Goal: Transaction & Acquisition: Purchase product/service

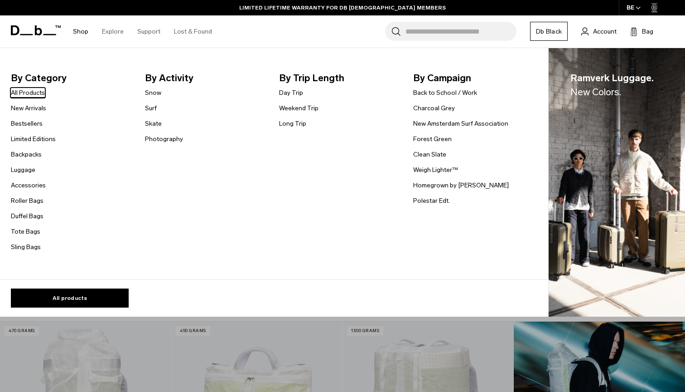
click at [36, 95] on link "All Products" at bounding box center [28, 93] width 34 height 10
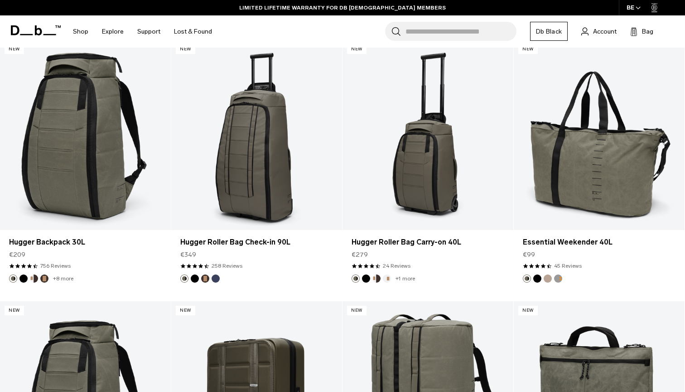
scroll to position [1802, 0]
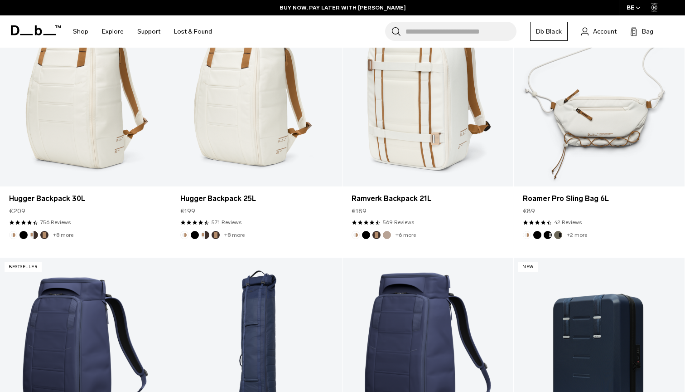
click at [556, 34] on link "Db Black" at bounding box center [549, 31] width 38 height 19
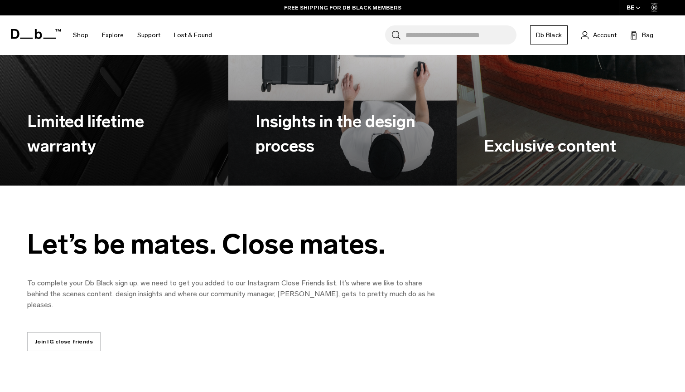
scroll to position [1016, 0]
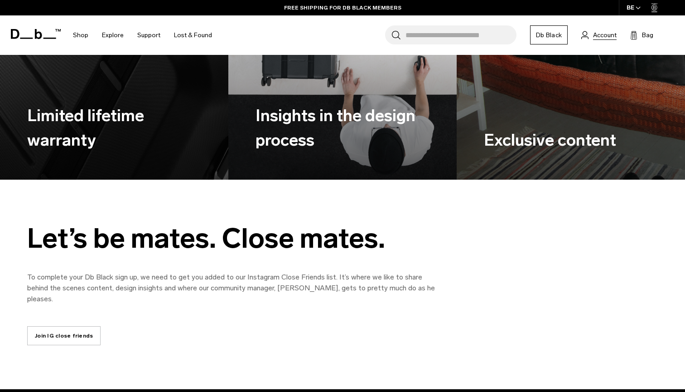
click at [602, 36] on span "Account" at bounding box center [605, 35] width 24 height 10
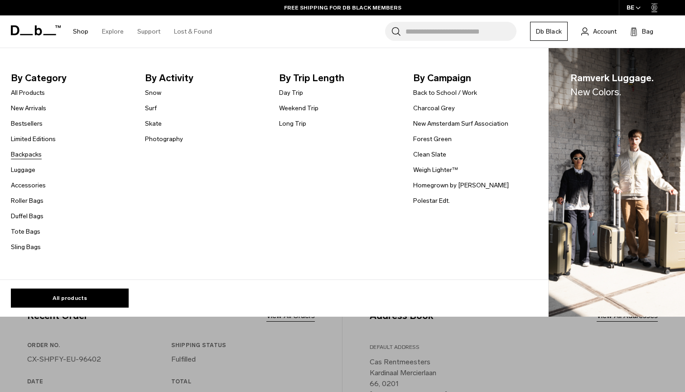
click at [31, 154] on link "Backpacks" at bounding box center [26, 155] width 31 height 10
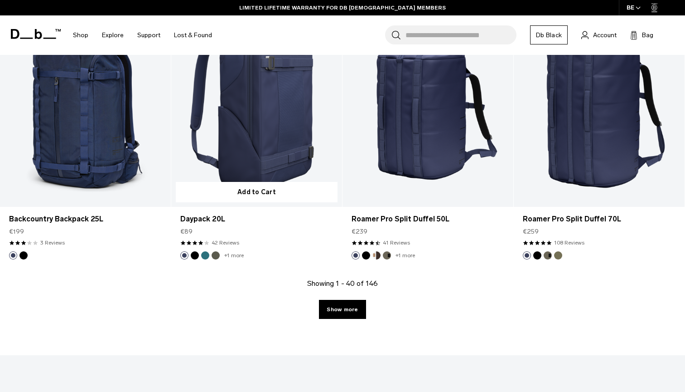
scroll to position [2532, 0]
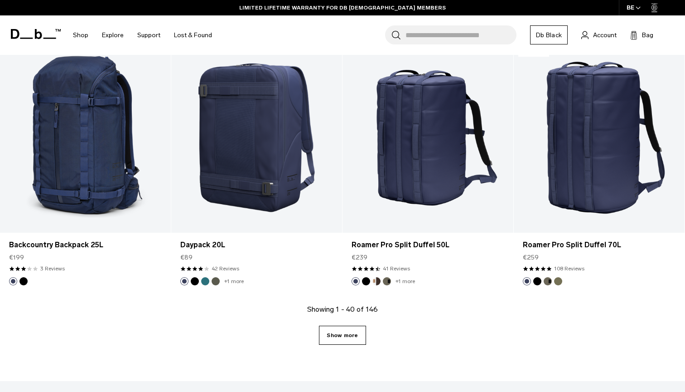
click at [349, 344] on link "Show more" at bounding box center [342, 335] width 47 height 19
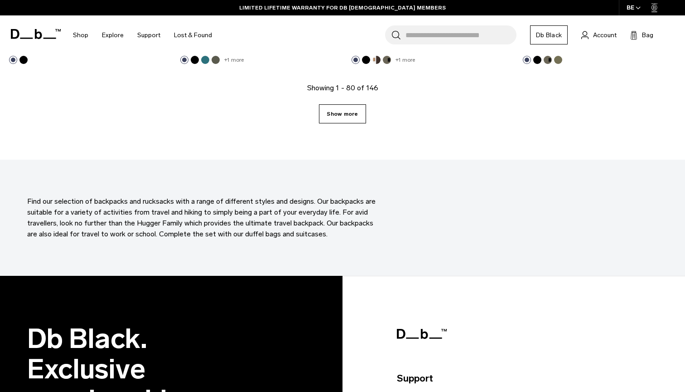
scroll to position [2777, 0]
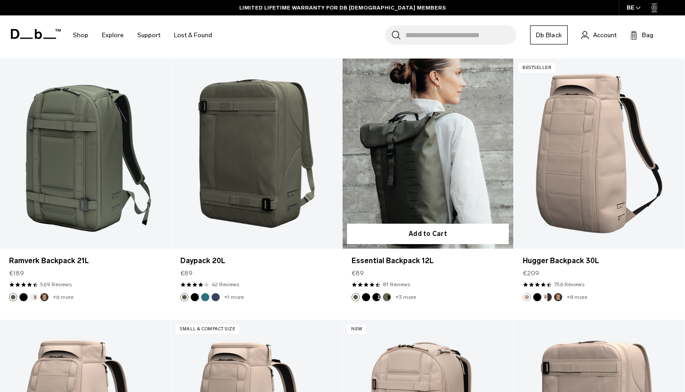
drag, startPoint x: 349, startPoint y: 344, endPoint x: 452, endPoint y: 147, distance: 221.8
click at [357, 97] on div at bounding box center [428, 153] width 171 height 190
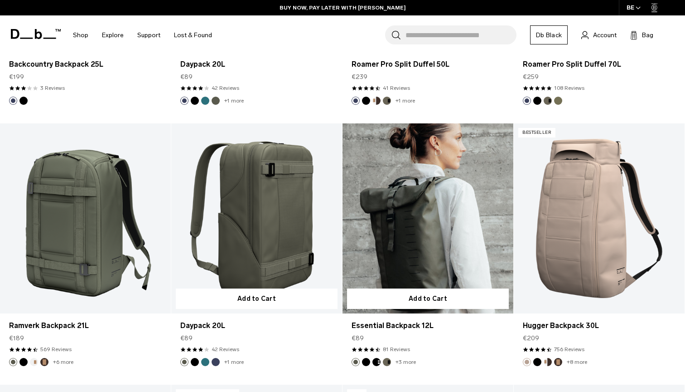
scroll to position [2693, 0]
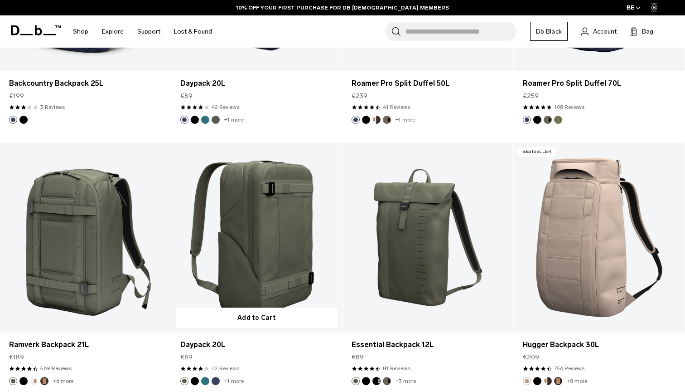
click at [278, 232] on link "Daypack 20L" at bounding box center [256, 237] width 171 height 190
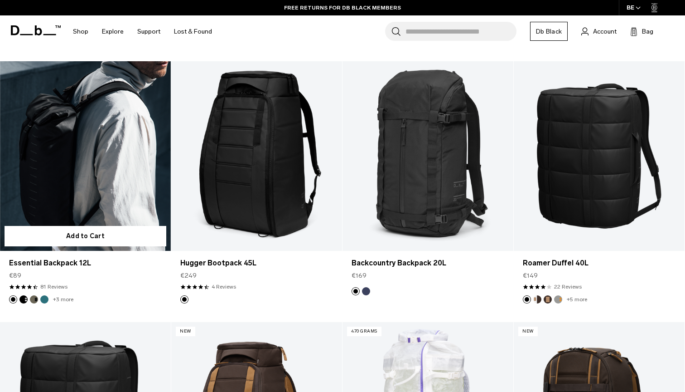
scroll to position [4333, 0]
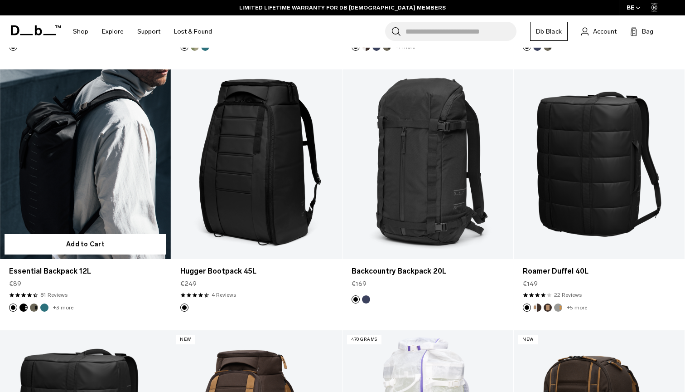
click at [114, 203] on link "Essential Backpack 12L" at bounding box center [85, 164] width 171 height 190
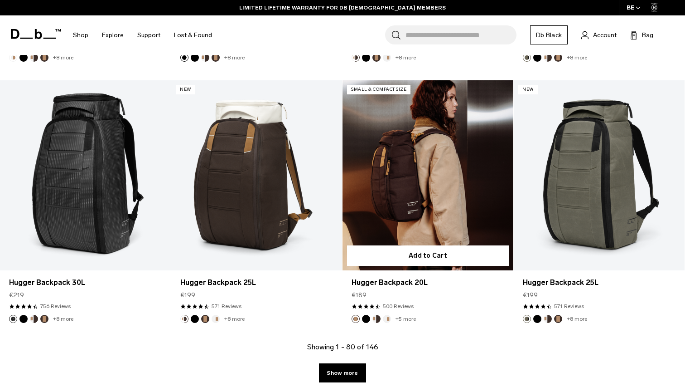
scroll to position [5284, 0]
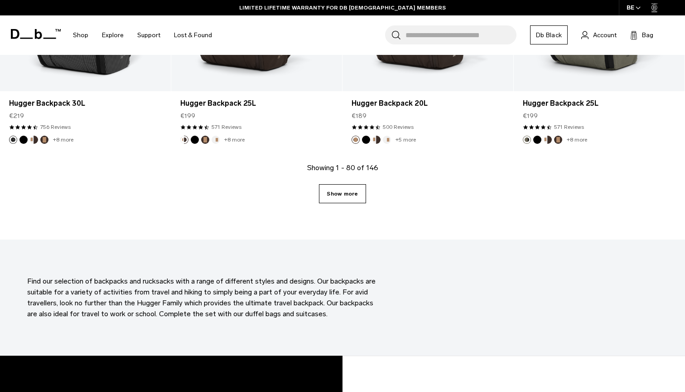
click at [342, 199] on link "Show more" at bounding box center [342, 193] width 47 height 19
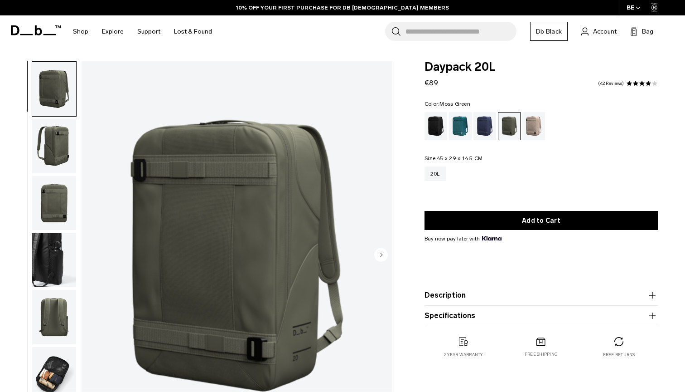
click at [57, 155] on img "button" at bounding box center [54, 146] width 44 height 54
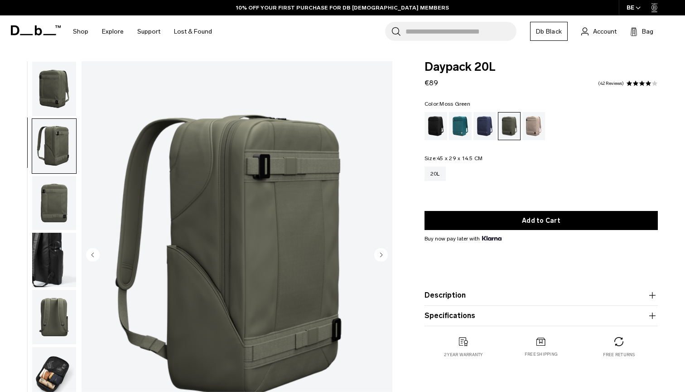
scroll to position [12, 0]
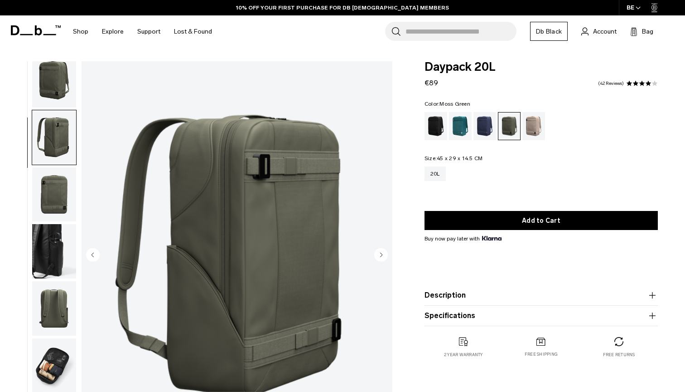
click at [58, 186] on img "button" at bounding box center [54, 194] width 44 height 54
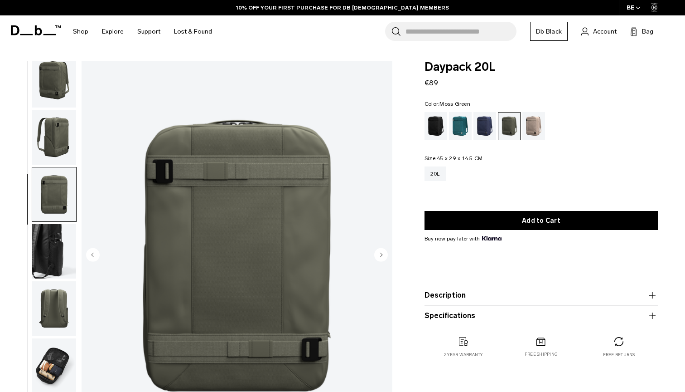
click at [58, 216] on img "button" at bounding box center [54, 194] width 44 height 54
click at [60, 239] on img "button" at bounding box center [54, 251] width 44 height 54
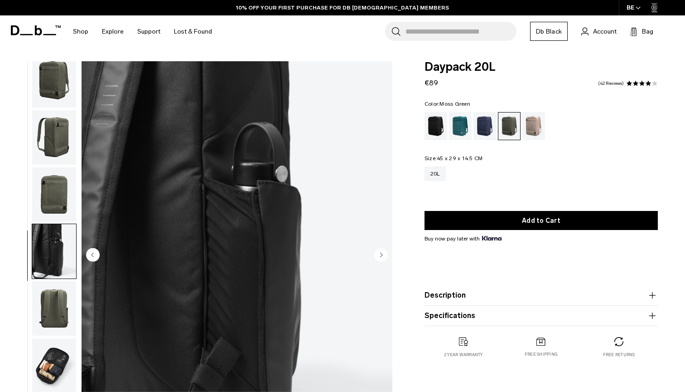
click at [54, 297] on img "button" at bounding box center [54, 308] width 44 height 54
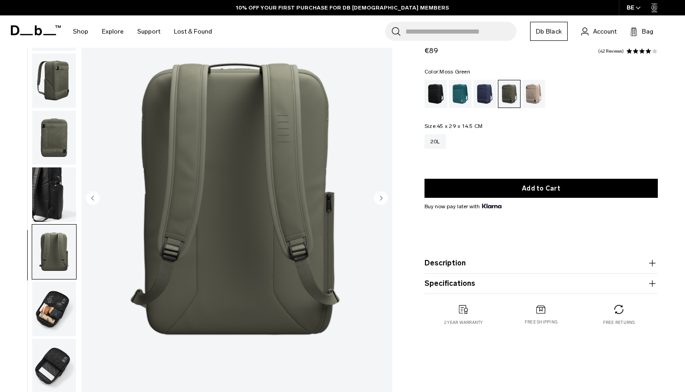
scroll to position [59, 0]
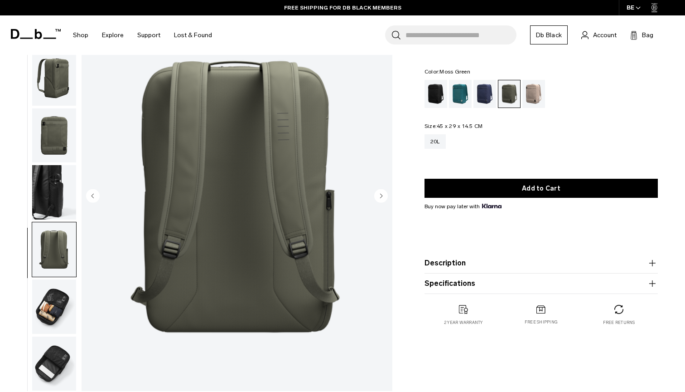
click at [54, 297] on img "button" at bounding box center [54, 306] width 44 height 54
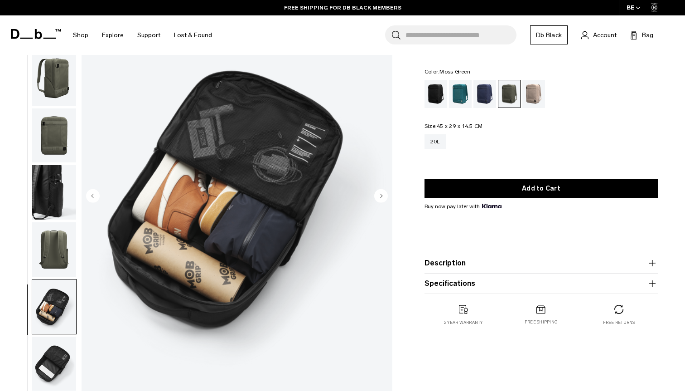
click at [57, 358] on img "button" at bounding box center [54, 363] width 44 height 54
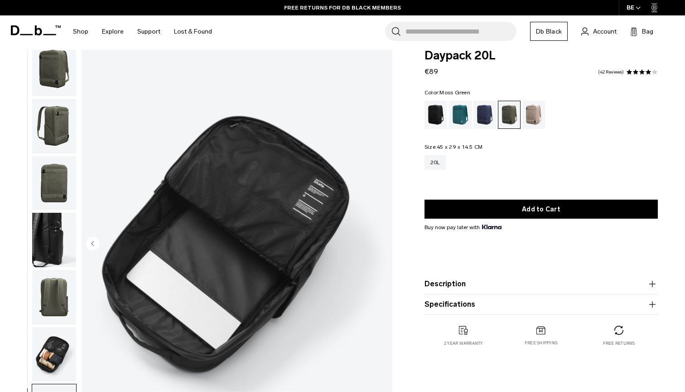
scroll to position [11, 0]
click at [438, 124] on div "Black Out" at bounding box center [436, 115] width 23 height 28
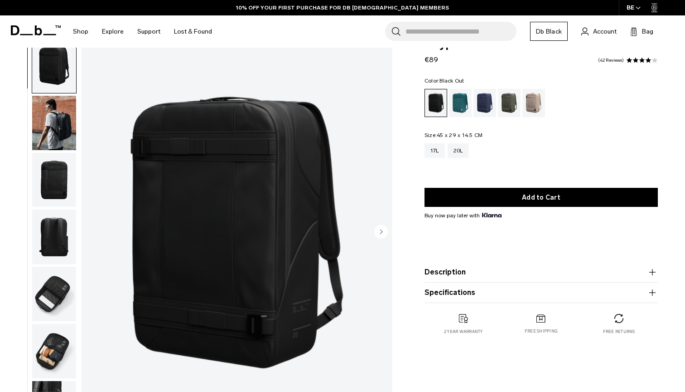
click at [69, 134] on img "button" at bounding box center [54, 123] width 44 height 54
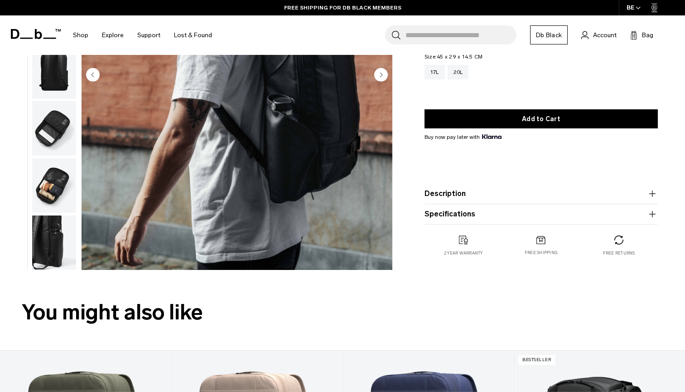
scroll to position [411, 0]
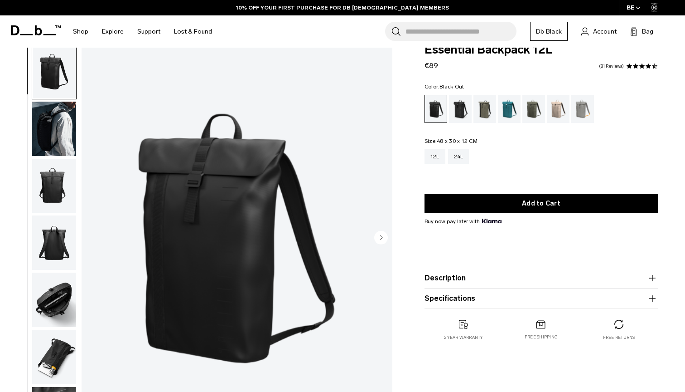
click at [39, 198] on img "button" at bounding box center [54, 186] width 44 height 54
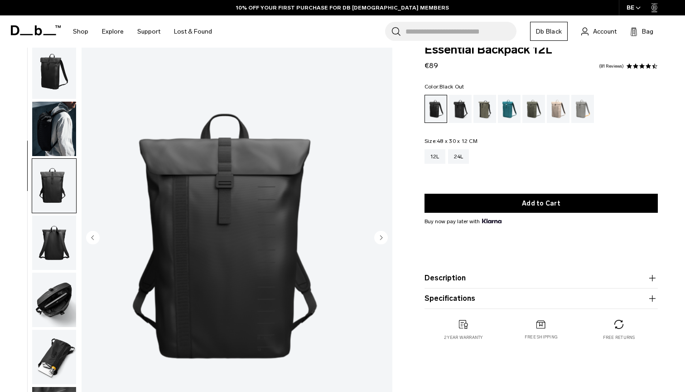
scroll to position [71, 0]
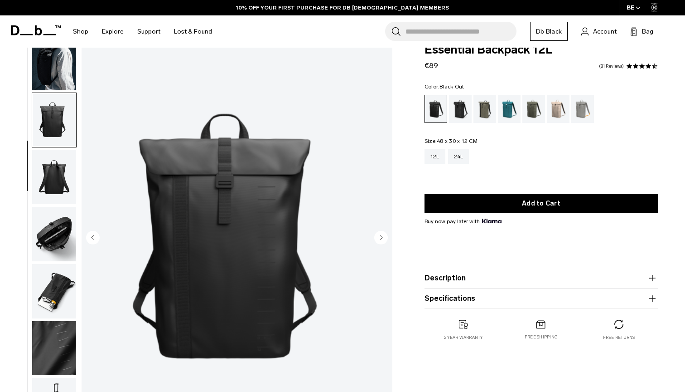
click at [65, 174] on img "button" at bounding box center [54, 177] width 44 height 54
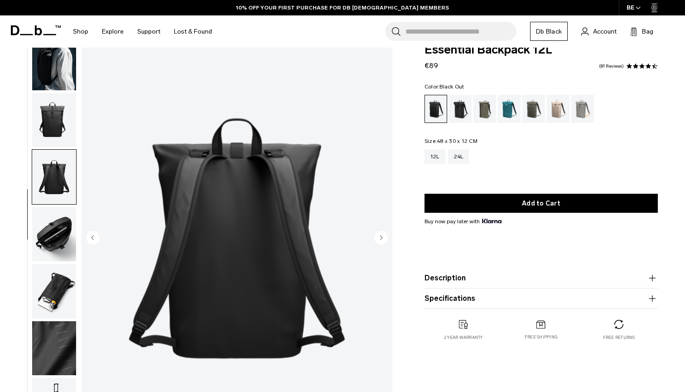
drag, startPoint x: 63, startPoint y: 213, endPoint x: 63, endPoint y: 224, distance: 11.8
click at [63, 213] on img "button" at bounding box center [54, 234] width 44 height 54
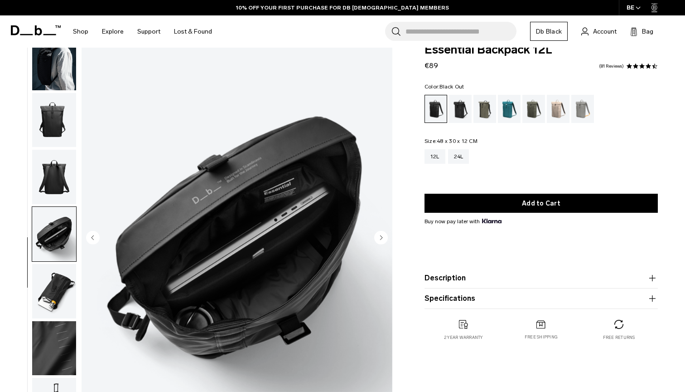
click at [57, 283] on img "button" at bounding box center [54, 291] width 44 height 54
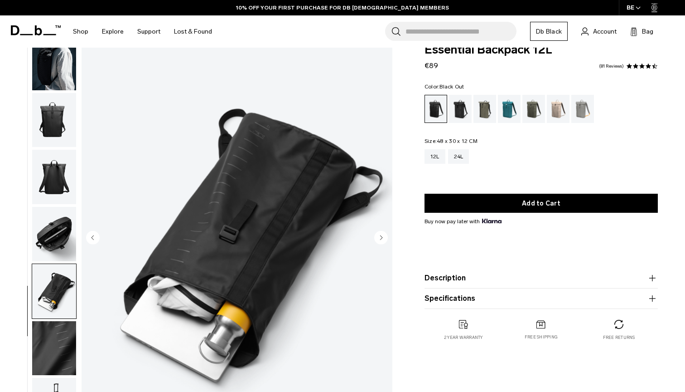
click at [54, 331] on img "button" at bounding box center [54, 348] width 44 height 54
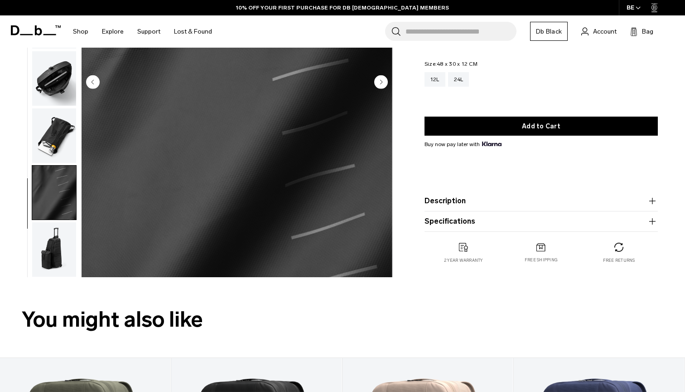
scroll to position [223, 0]
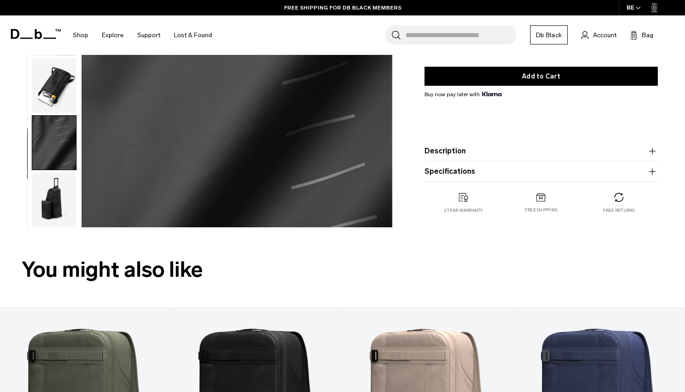
click at [55, 209] on img "button" at bounding box center [54, 199] width 44 height 54
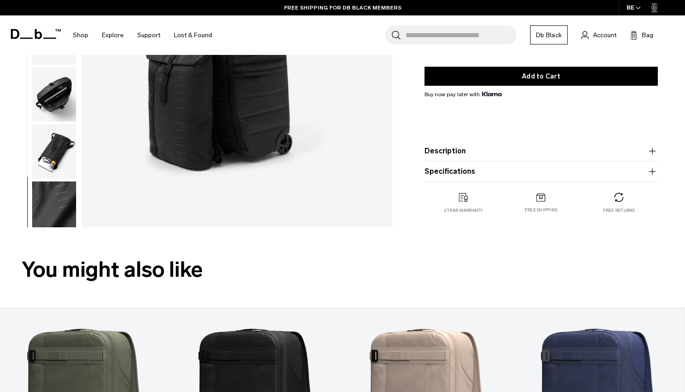
scroll to position [0, 0]
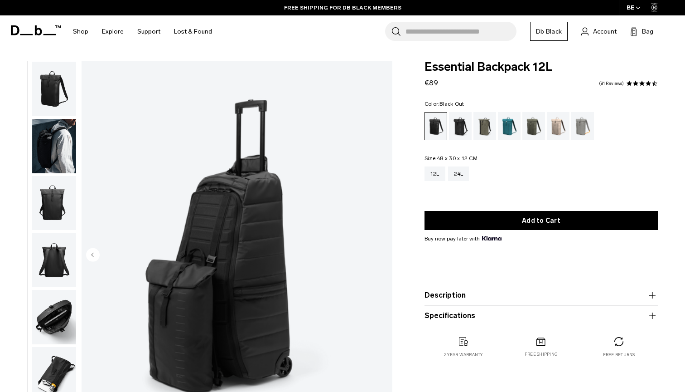
click at [63, 157] on img "button" at bounding box center [54, 146] width 44 height 54
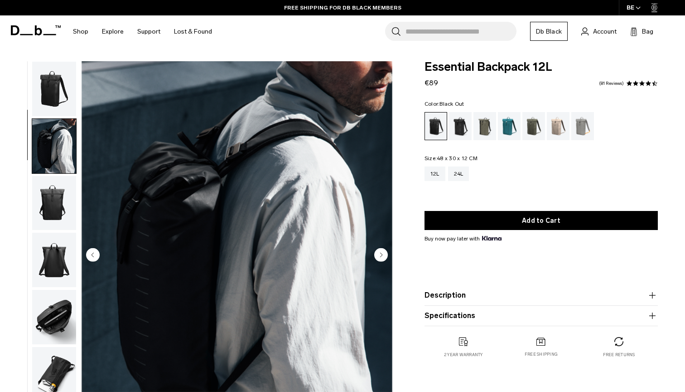
scroll to position [58, 0]
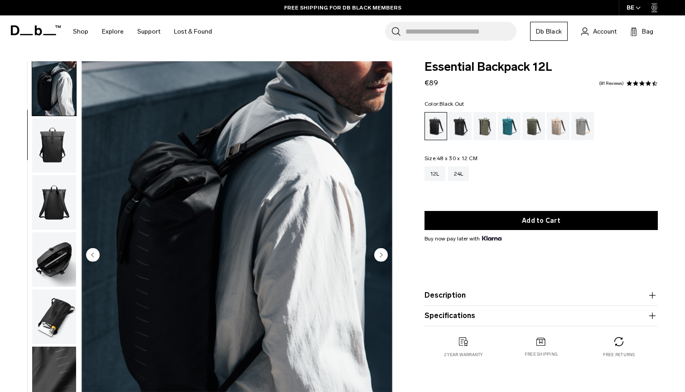
click at [66, 105] on img "button" at bounding box center [54, 88] width 44 height 54
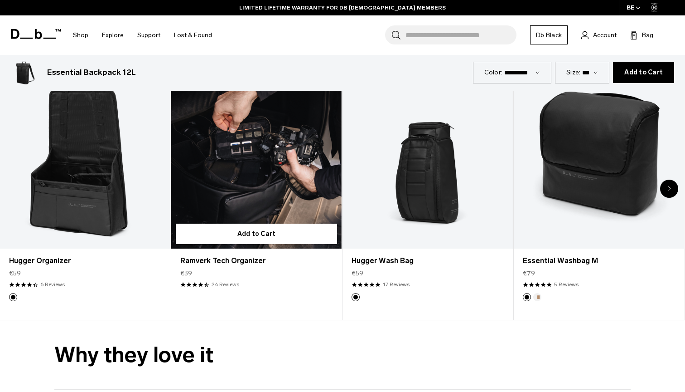
scroll to position [2308, 0]
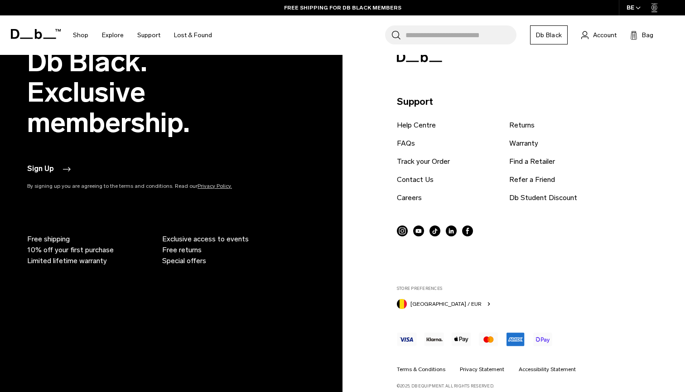
scroll to position [1813, 0]
click at [64, 234] on span "Free shipping" at bounding box center [48, 239] width 43 height 11
click at [85, 245] on span "10% off your first purchase" at bounding box center [70, 250] width 87 height 11
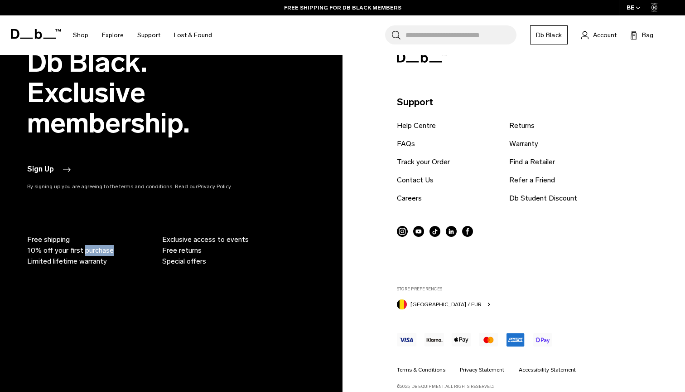
click at [85, 245] on span "10% off your first purchase" at bounding box center [70, 250] width 87 height 11
click at [85, 256] on span "Limited lifetime warranty" at bounding box center [67, 261] width 80 height 11
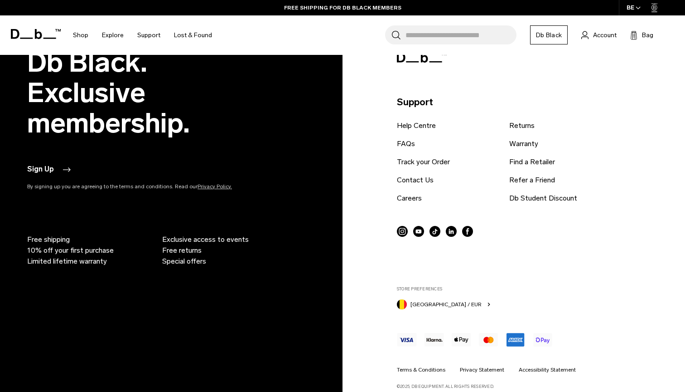
click at [190, 234] on span "Exclusive access to events" at bounding box center [205, 239] width 87 height 11
click at [187, 245] on span "Free returns" at bounding box center [181, 250] width 39 height 11
click at [187, 255] on div "Db Black. Exclusive membership. Sign Up By signing up you are agreeing to the t…" at bounding box center [342, 218] width 631 height 342
click at [187, 256] on span "Special offers" at bounding box center [184, 261] width 44 height 11
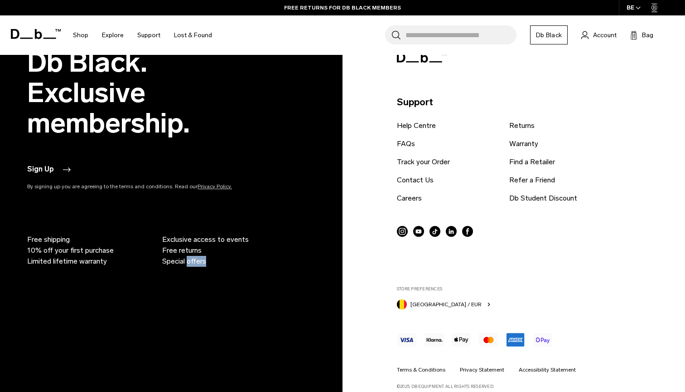
click at [187, 256] on span "Special offers" at bounding box center [184, 261] width 44 height 11
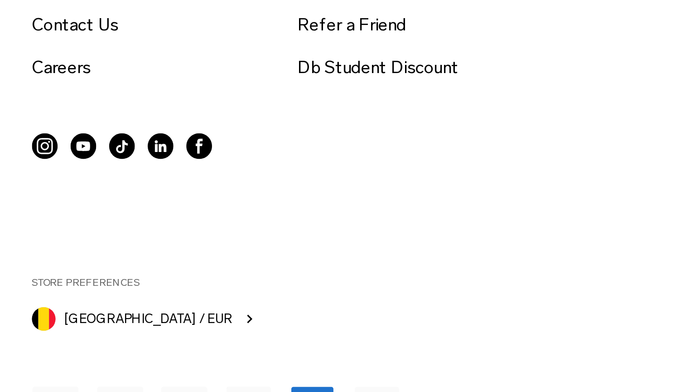
scroll to position [1813, 0]
